Goal: Check status

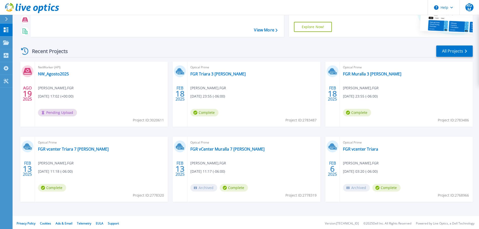
scroll to position [50, 0]
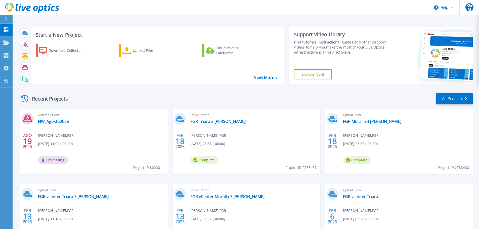
click at [73, 127] on div "NetWorker (API) NW_Agosto2025 Renato Gonzalez Mendoza , FGR 08/19/2025, 11:02 (…" at bounding box center [101, 141] width 133 height 65
